Goal: Information Seeking & Learning: Understand process/instructions

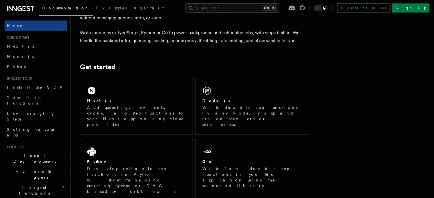
scroll to position [41, 0]
click at [426, 9] on link "Sign Up" at bounding box center [410, 7] width 38 height 9
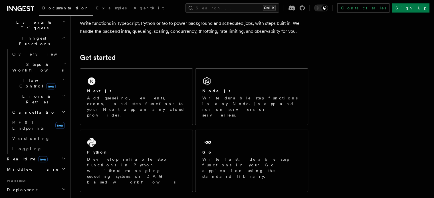
scroll to position [171, 0]
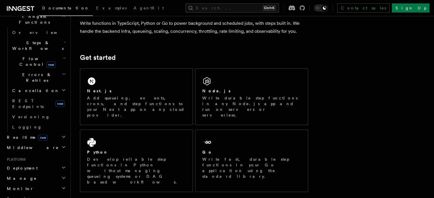
click at [40, 163] on h2 "Deployment" at bounding box center [36, 168] width 62 height 10
click at [46, 173] on link "Overview" at bounding box center [38, 178] width 57 height 10
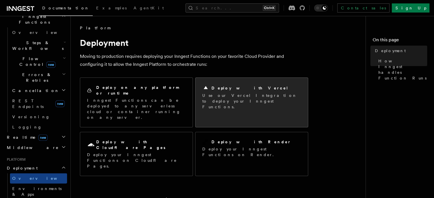
click at [233, 94] on p "Use our Vercel Integration to deploy your Inngest Functions." at bounding box center [251, 101] width 99 height 17
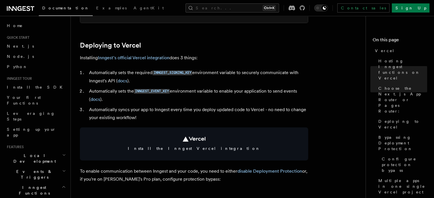
scroll to position [247, 0]
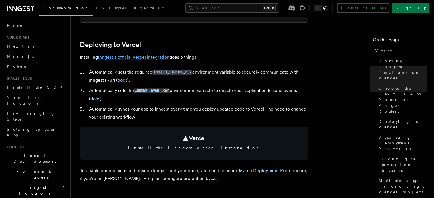
click at [150, 57] on link "Inngest's official Vercel integration" at bounding box center [134, 56] width 72 height 5
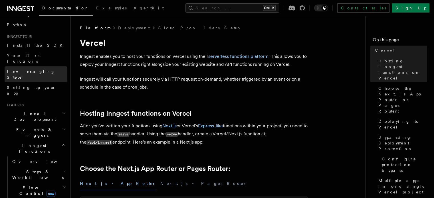
scroll to position [0, 0]
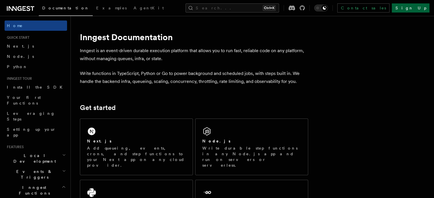
click at [422, 9] on link "Sign Up" at bounding box center [410, 7] width 38 height 9
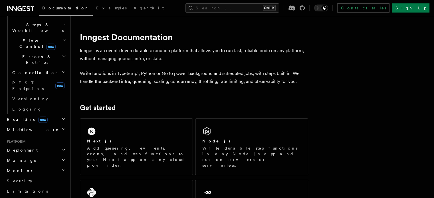
scroll to position [188, 0]
click at [42, 146] on h2 "Deployment" at bounding box center [36, 151] width 62 height 10
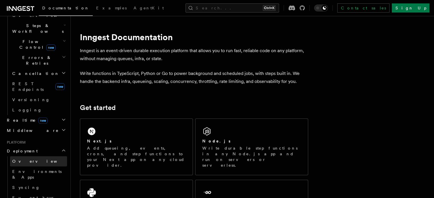
click at [47, 156] on link "Overview" at bounding box center [38, 161] width 57 height 10
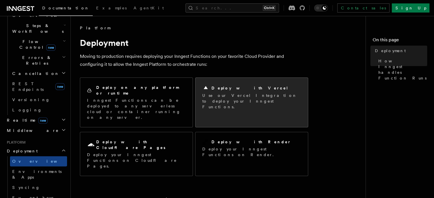
click at [216, 103] on p "Use our Vercel Integration to deploy your Inngest Functions." at bounding box center [251, 101] width 99 height 17
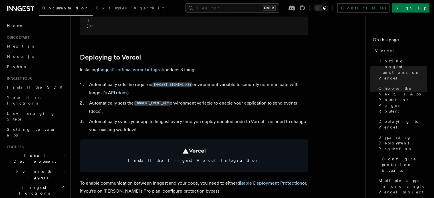
scroll to position [236, 0]
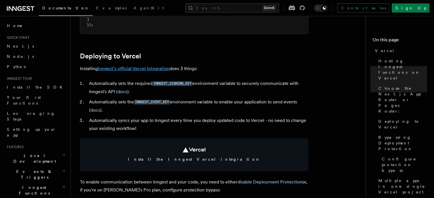
click at [153, 69] on link "Inngest's official Vercel integration" at bounding box center [134, 68] width 72 height 5
